Goal: Check status: Check status

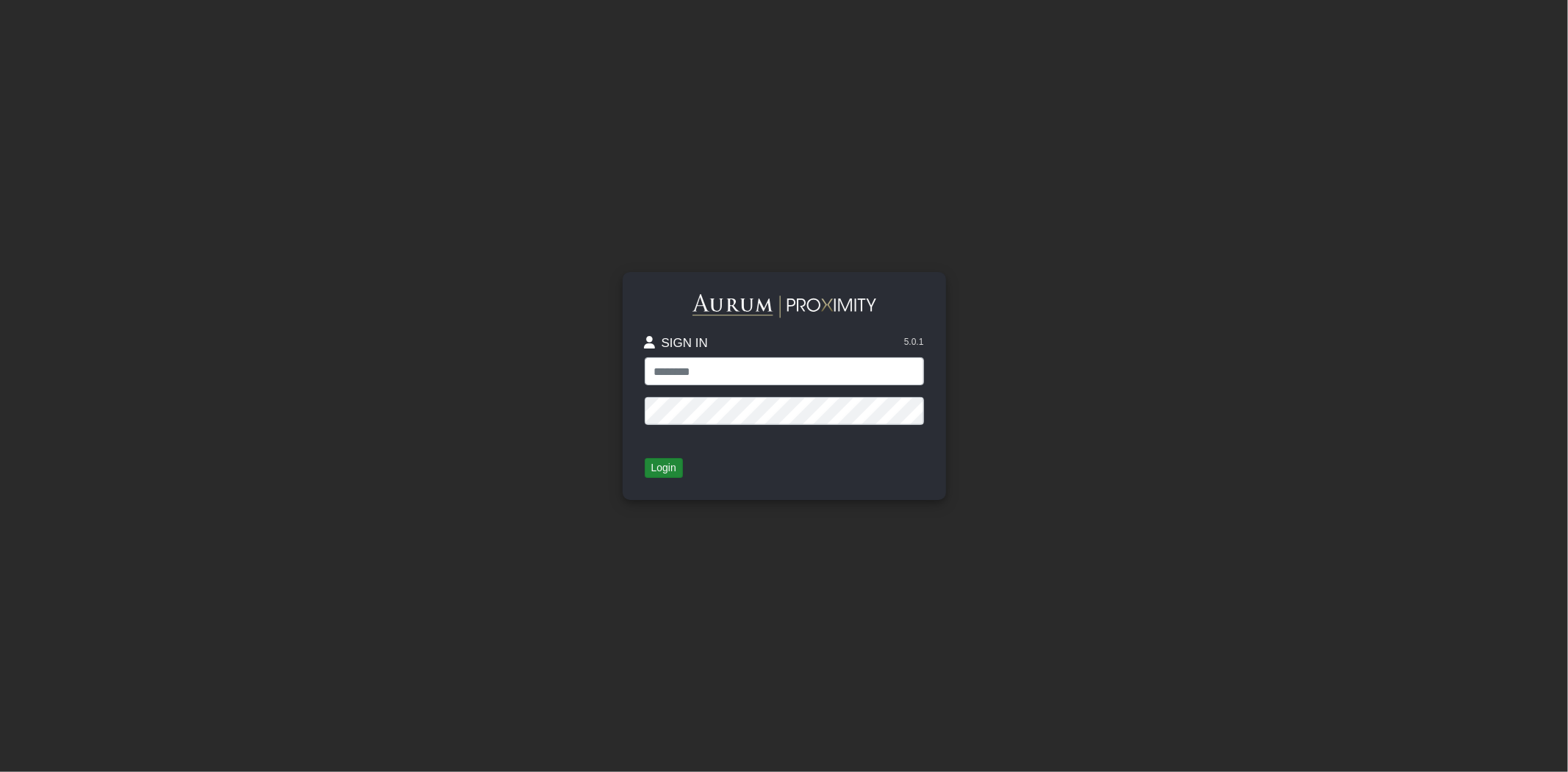
type input "*****"
click at [682, 467] on button "Login" at bounding box center [664, 468] width 39 height 20
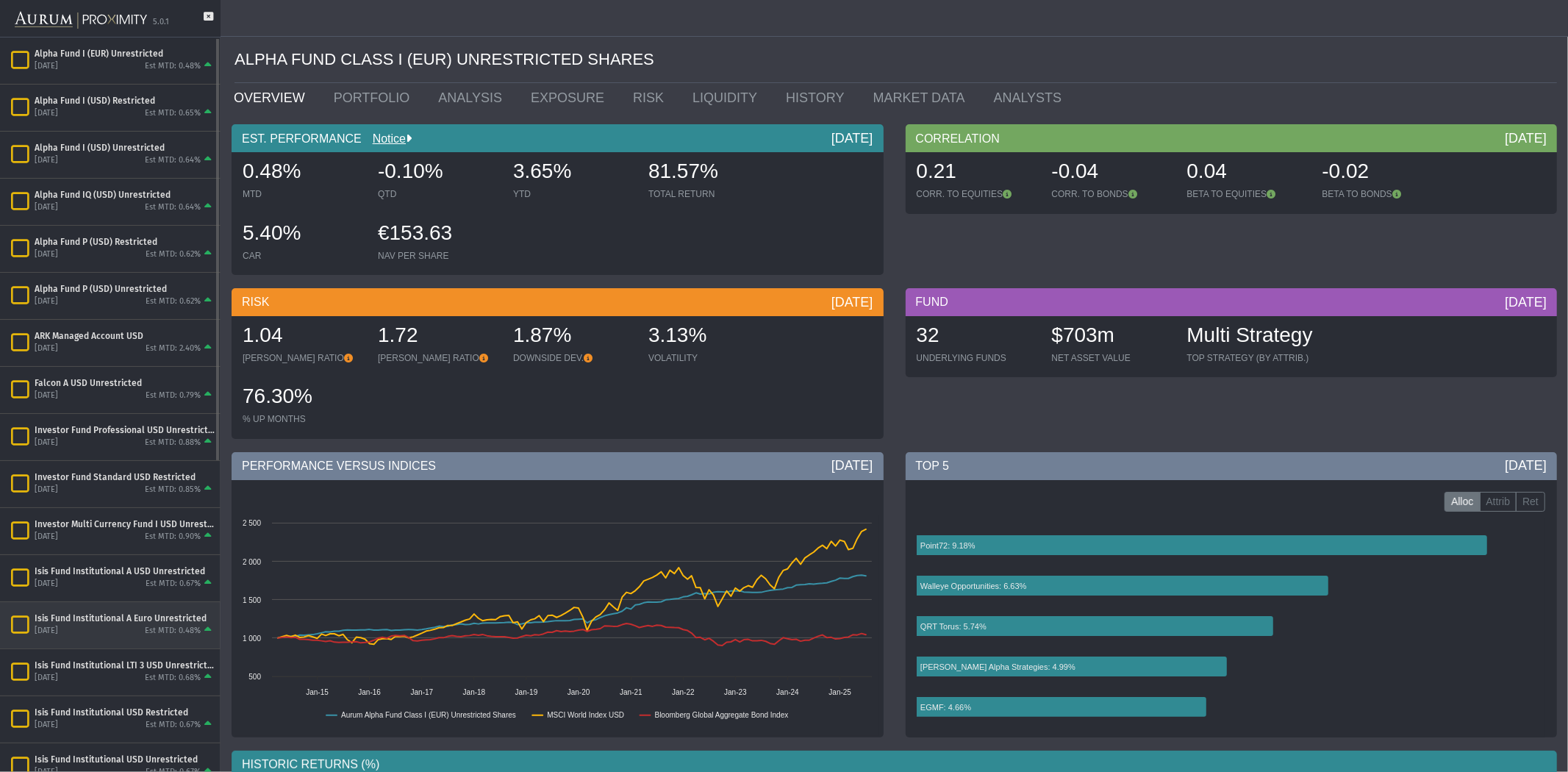
scroll to position [90, 0]
click at [170, 665] on div "Isis Fund Institutional USD Unrestricted" at bounding box center [124, 669] width 180 height 12
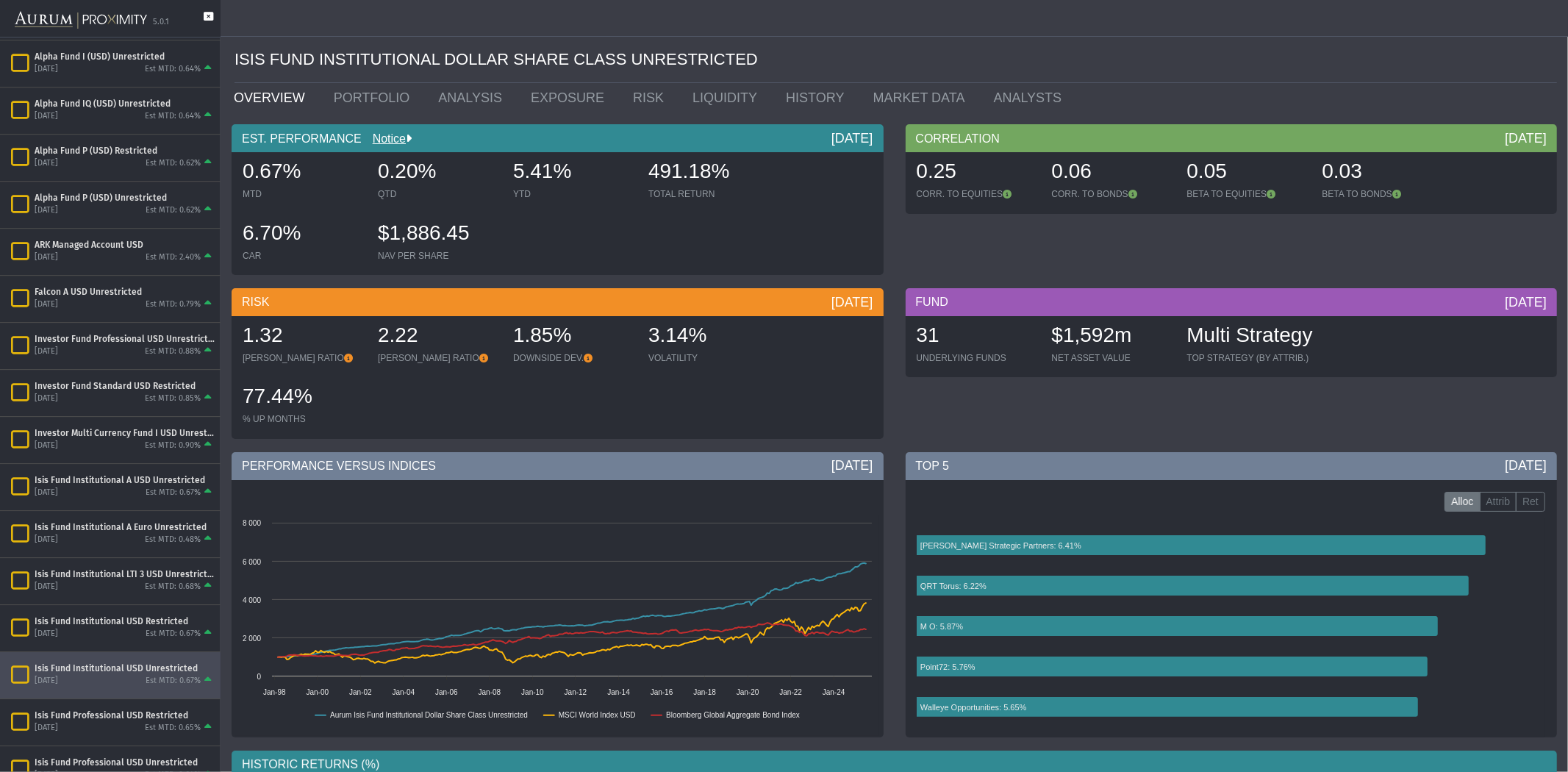
click at [204, 16] on div "5.0.1" at bounding box center [110, 19] width 220 height 38
click at [209, 12] on icon at bounding box center [209, 24] width 9 height 25
